Goal: Task Accomplishment & Management: Use online tool/utility

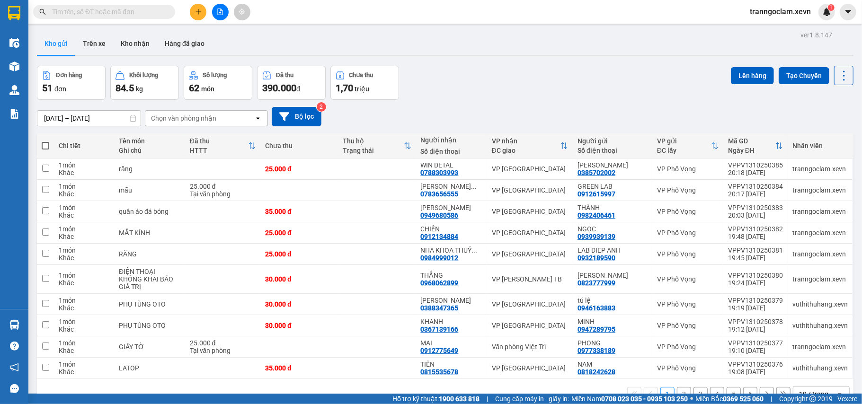
click at [165, 117] on div "Chọn văn phòng nhận" at bounding box center [183, 118] width 65 height 9
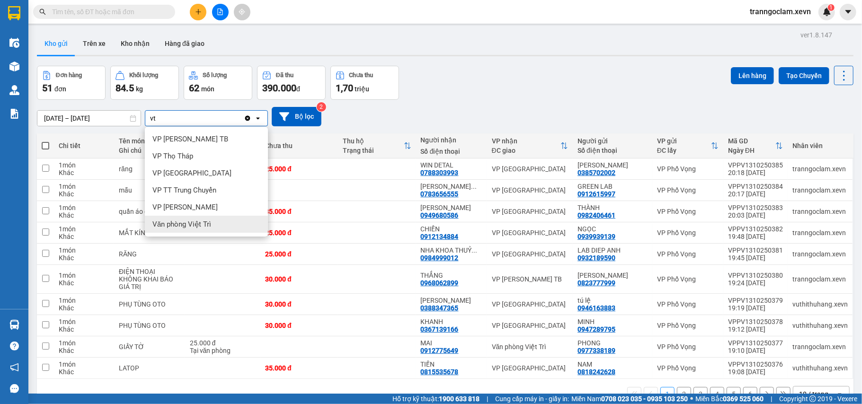
type input "vt"
drag, startPoint x: 179, startPoint y: 221, endPoint x: 173, endPoint y: 217, distance: 6.4
click at [178, 221] on span "Văn phòng Việt Trì" at bounding box center [182, 224] width 59 height 9
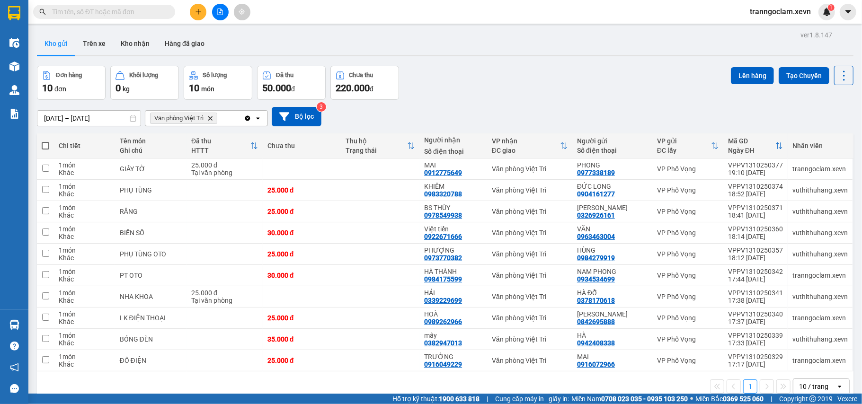
click at [48, 144] on span at bounding box center [46, 146] width 8 height 8
click at [45, 141] on input "checkbox" at bounding box center [45, 141] width 0 height 0
checkbox input "true"
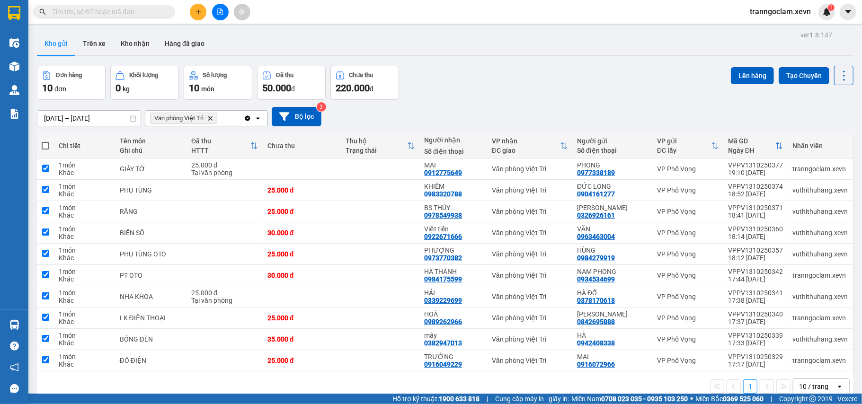
checkbox input "true"
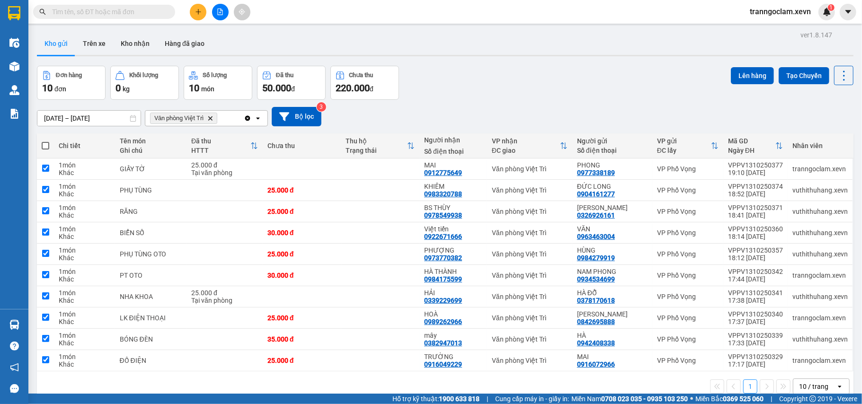
checkbox input "true"
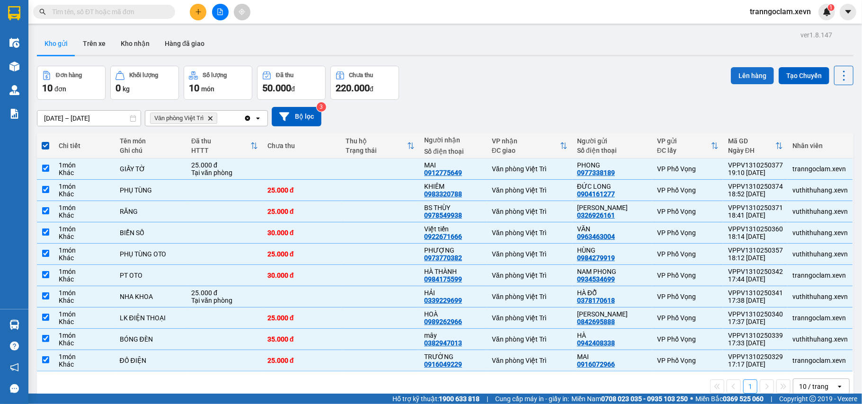
drag, startPoint x: 730, startPoint y: 74, endPoint x: 722, endPoint y: 75, distance: 8.6
click at [731, 75] on button "Lên hàng" at bounding box center [752, 75] width 43 height 17
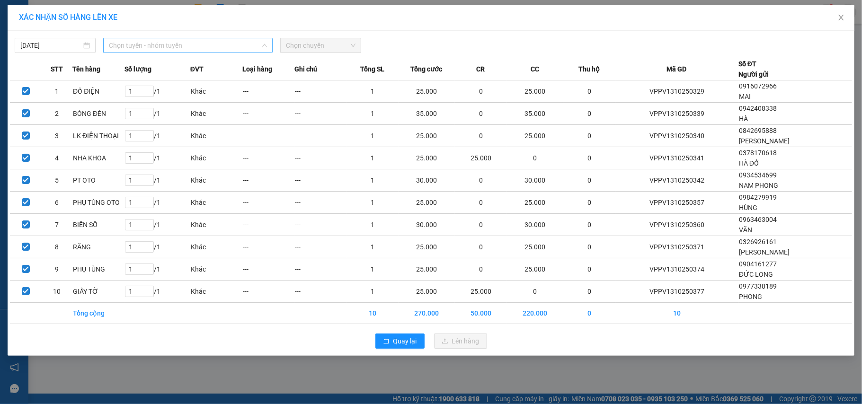
click at [154, 46] on span "Chọn tuyến - nhóm tuyến" at bounding box center [188, 45] width 158 height 14
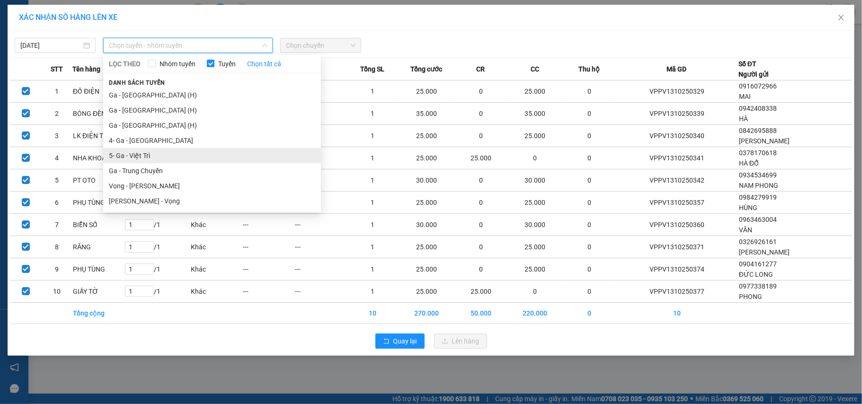
click at [147, 154] on li "5- Ga - Việt Trì" at bounding box center [212, 155] width 218 height 15
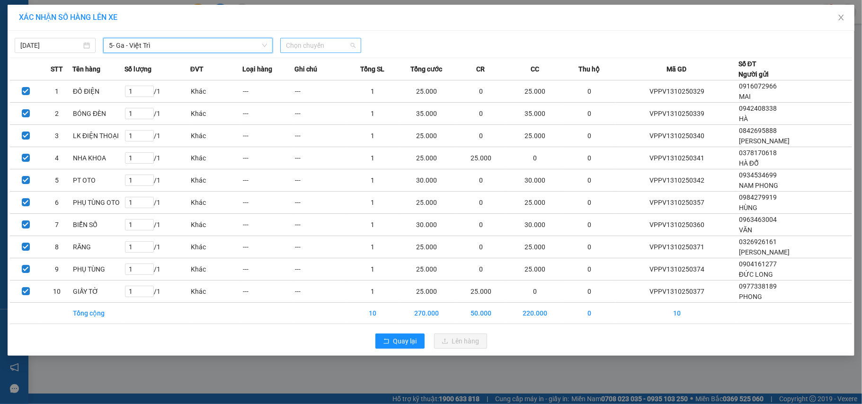
click at [308, 47] on span "Chọn chuyến" at bounding box center [321, 45] width 70 height 14
click at [324, 44] on span "Chọn chuyến" at bounding box center [321, 45] width 70 height 14
click at [320, 46] on span "Chọn chuyến" at bounding box center [321, 45] width 70 height 14
type input "0605"
click at [329, 81] on div "Thêm chuyến " 06:05 "" at bounding box center [330, 80] width 101 height 16
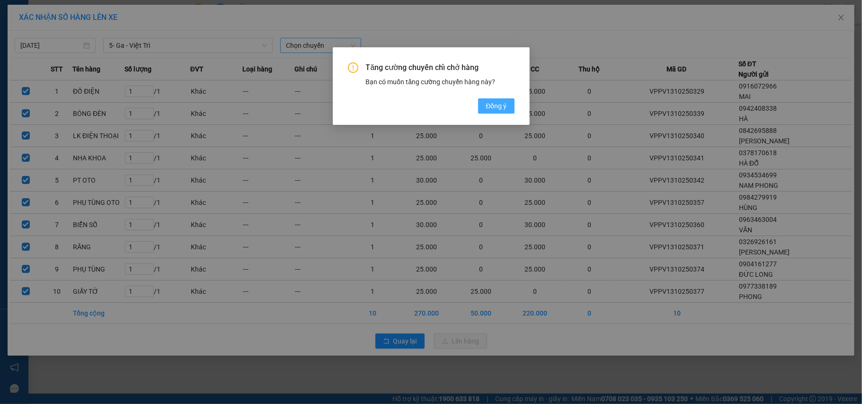
click at [490, 106] on span "Đồng ý" at bounding box center [496, 106] width 21 height 10
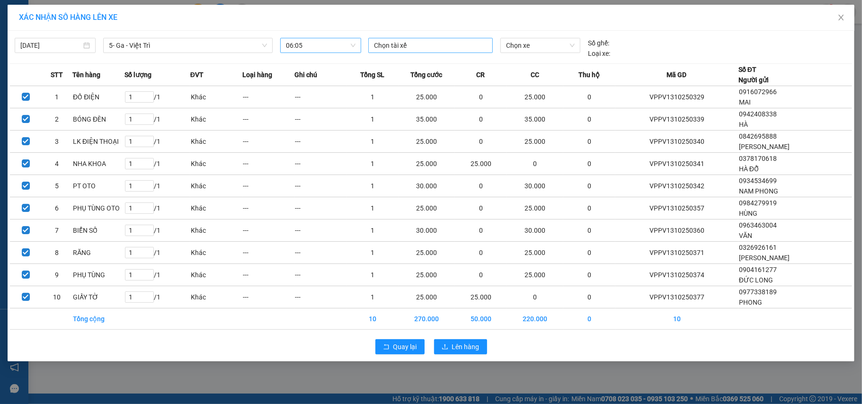
click at [390, 48] on div at bounding box center [431, 45] width 120 height 11
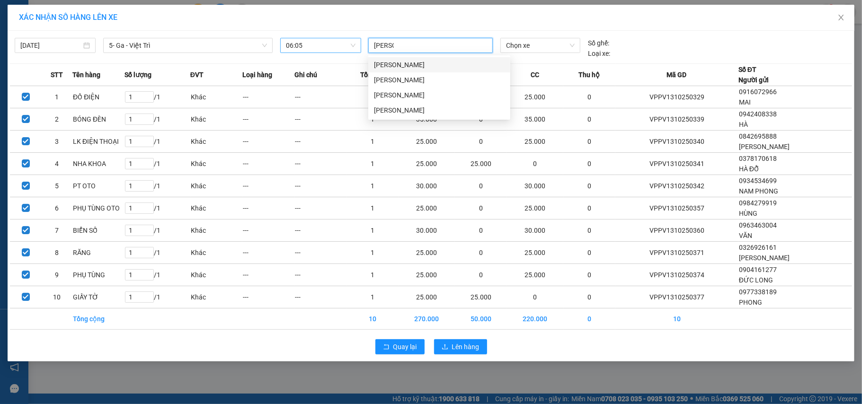
type input "ngọc la"
click at [392, 93] on div "[PERSON_NAME]" at bounding box center [439, 95] width 131 height 10
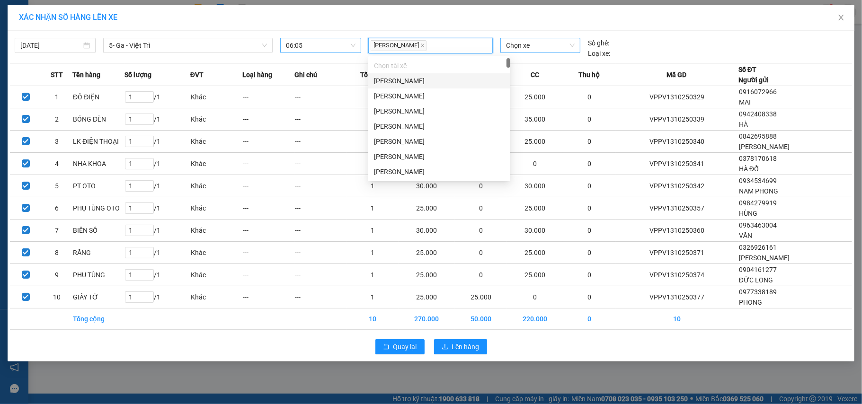
click at [527, 44] on span "Chọn xe" at bounding box center [540, 45] width 69 height 14
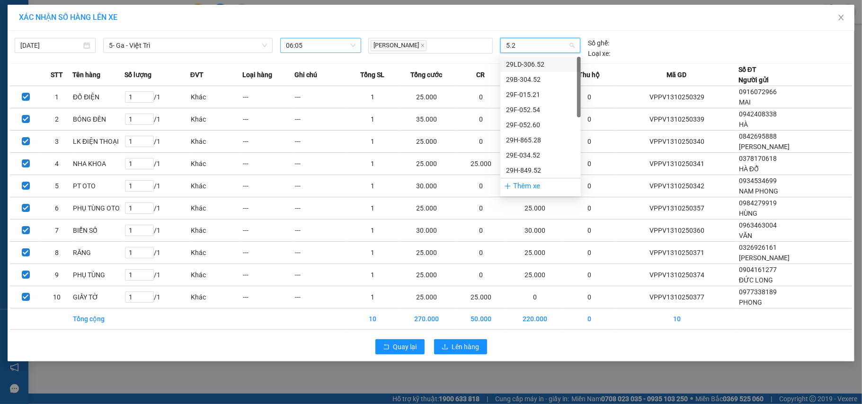
type input "5.24"
click at [518, 61] on div "29H-885.24" at bounding box center [540, 64] width 69 height 10
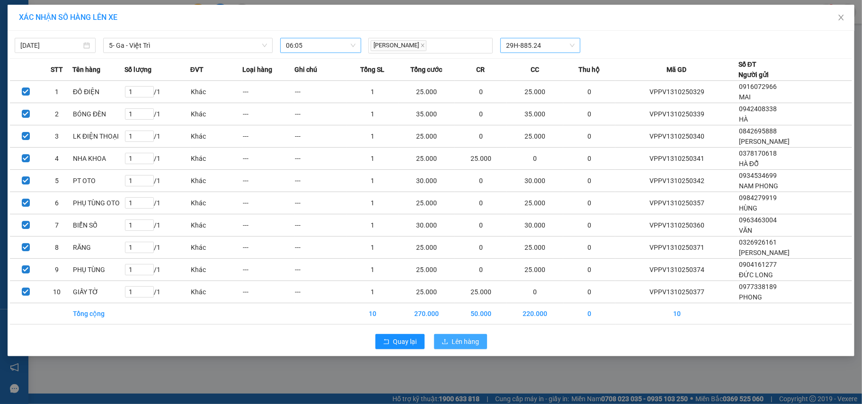
click at [462, 341] on span "Lên hàng" at bounding box center [465, 342] width 27 height 10
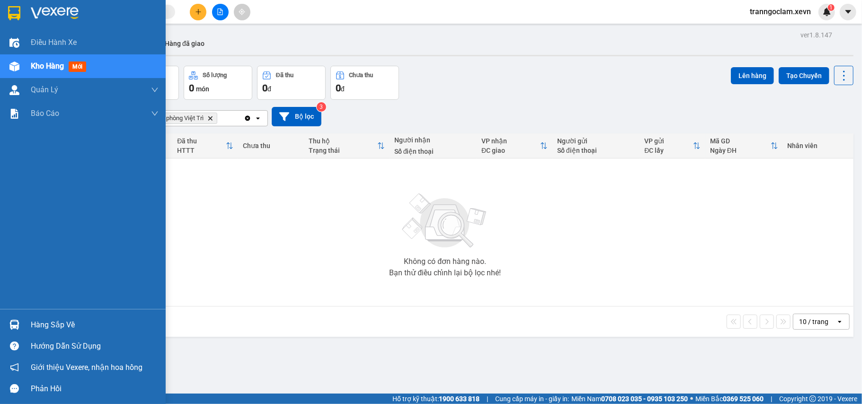
drag, startPoint x: 17, startPoint y: 317, endPoint x: 18, endPoint y: 323, distance: 5.7
click at [17, 317] on div at bounding box center [14, 325] width 17 height 17
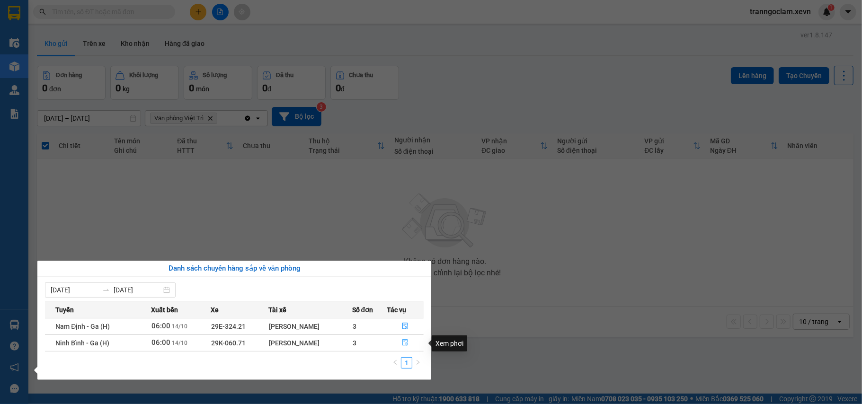
click at [407, 343] on icon "file-done" at bounding box center [405, 343] width 7 height 7
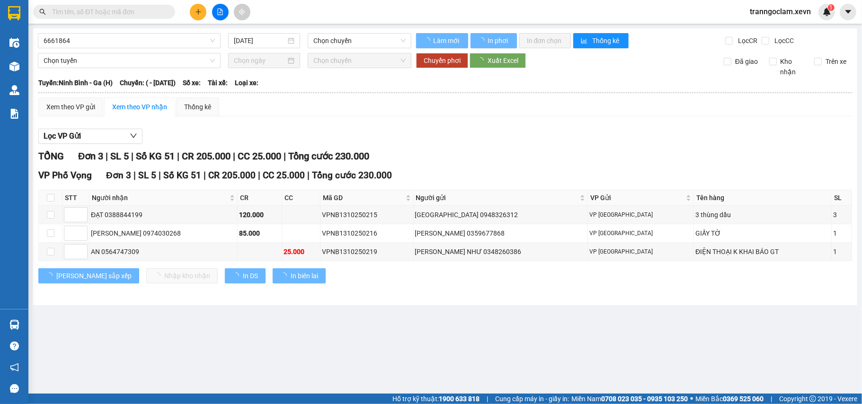
type input "[DATE]"
